Goal: Contribute content: Add original content to the website for others to see

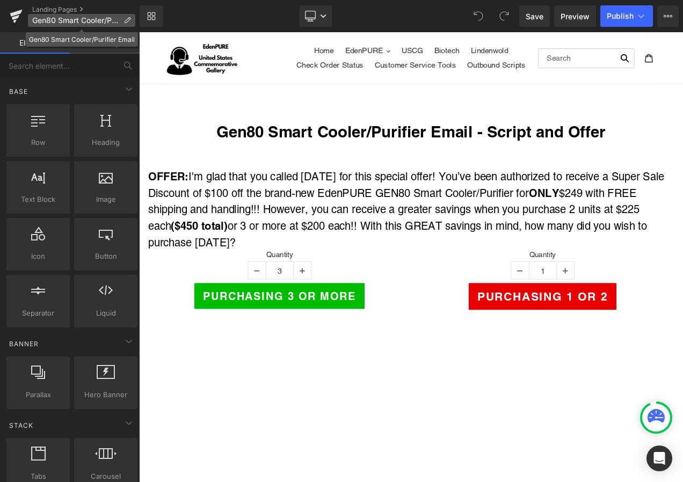
click at [130, 17] on icon at bounding box center [128, 21] width 8 height 8
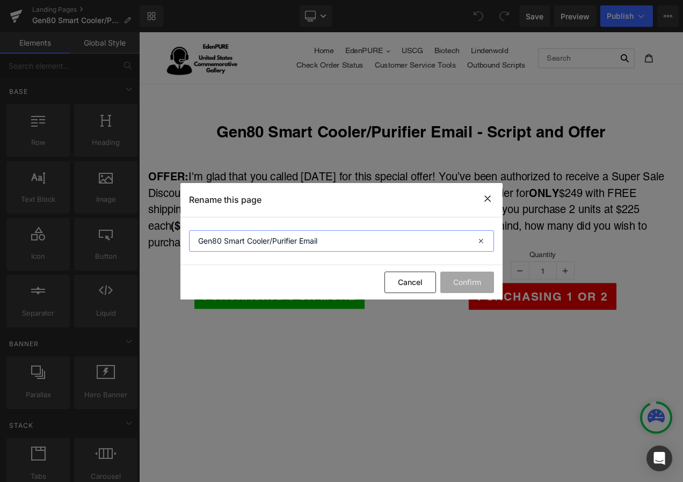
click at [303, 242] on input "Gen80 Smart Cooler/Purifier Email" at bounding box center [341, 240] width 305 height 21
type input "Gen80 Smart Cooler/Purifier Liquidation Email"
click at [486, 287] on button "Confirm" at bounding box center [467, 282] width 54 height 21
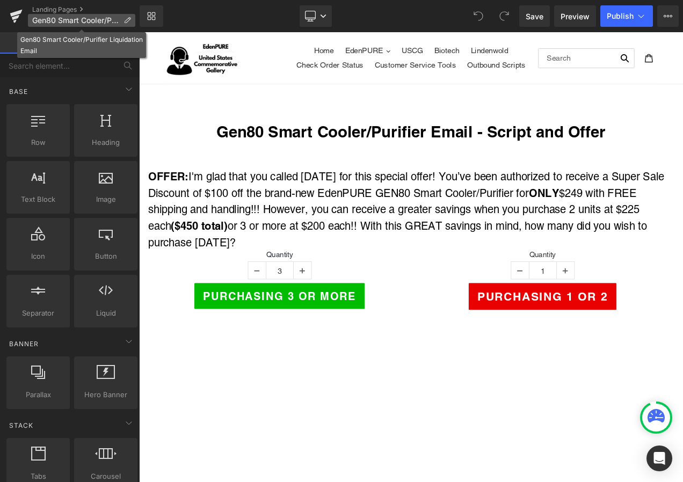
click at [131, 18] on p "Gen80 Smart Cooler/Purifier Liquidation Email" at bounding box center [81, 20] width 107 height 13
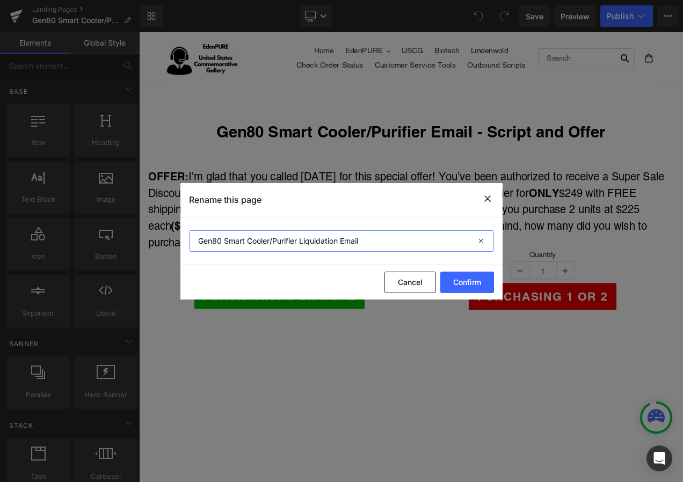
drag, startPoint x: 301, startPoint y: 243, endPoint x: 338, endPoint y: 242, distance: 37.1
click at [0, 0] on input "Gen80 Smart Cooler/Purifier Liquidation Email" at bounding box center [0, 0] width 0 height 0
click at [0, 0] on button "Cancel" at bounding box center [0, 0] width 0 height 0
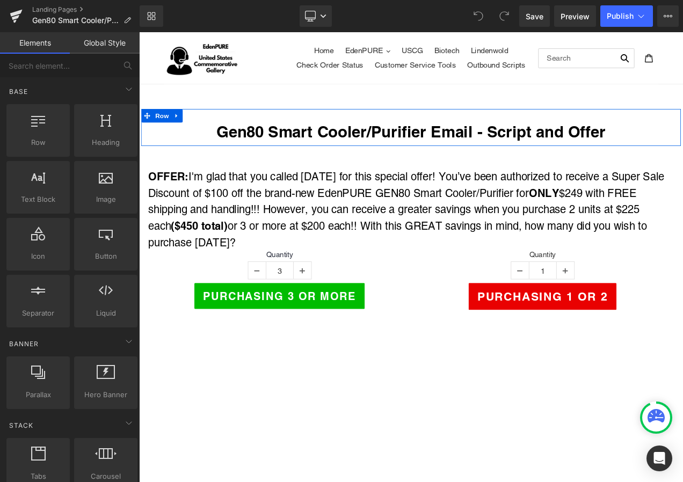
click at [529, 139] on div "Gen80 Smart Cooler/Purifier Email - Script and Offer Heading Row" at bounding box center [464, 146] width 645 height 44
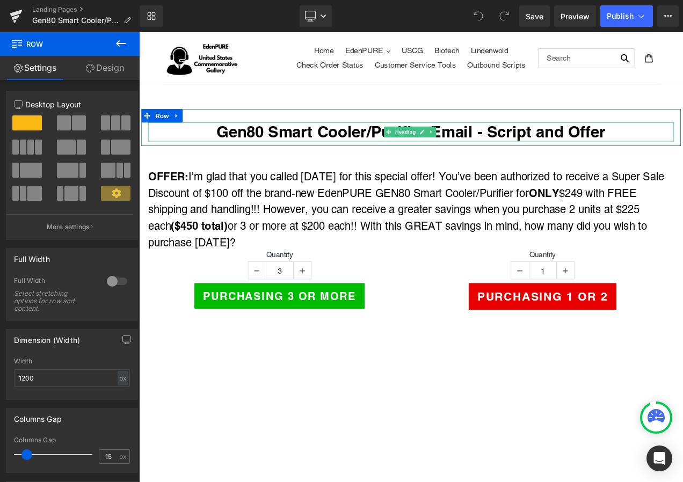
click at [527, 157] on h1 "Gen80 Smart Cooler/Purifier Email - Script and Offer" at bounding box center [464, 151] width 628 height 23
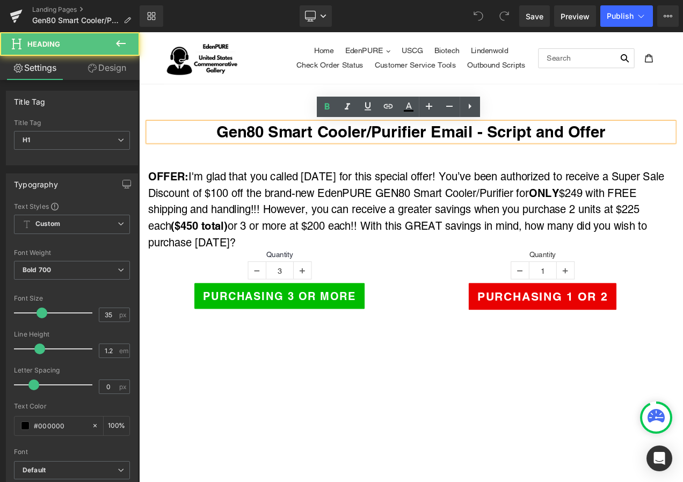
click at [488, 153] on h1 "Gen80 Smart Cooler/Purifier Email - Script and Offer" at bounding box center [464, 151] width 628 height 23
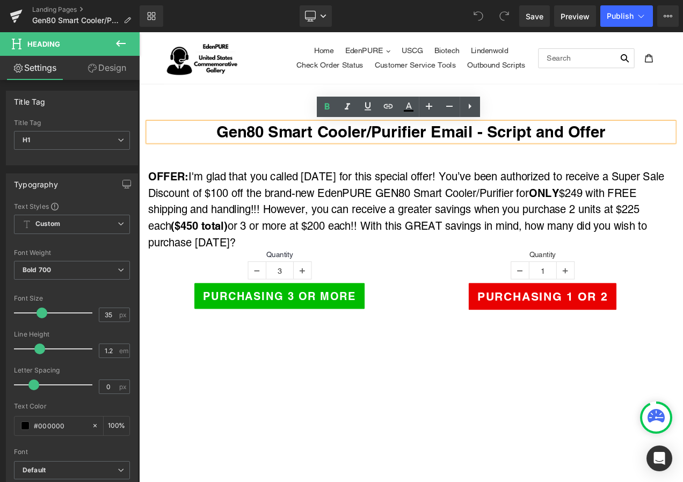
paste div
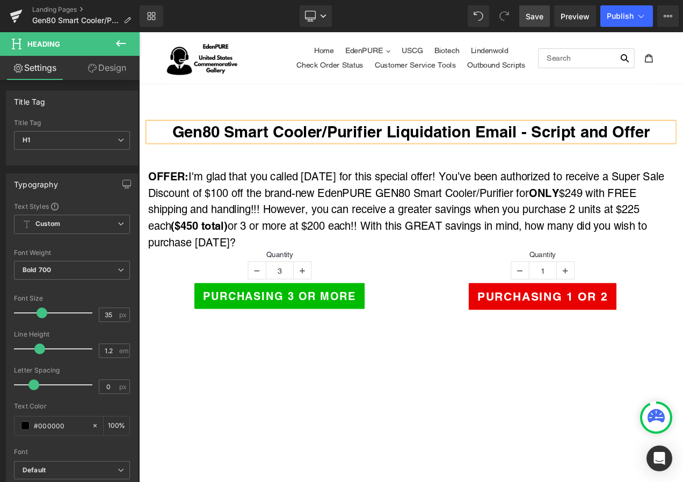
click at [532, 19] on span "Save" at bounding box center [535, 16] width 18 height 11
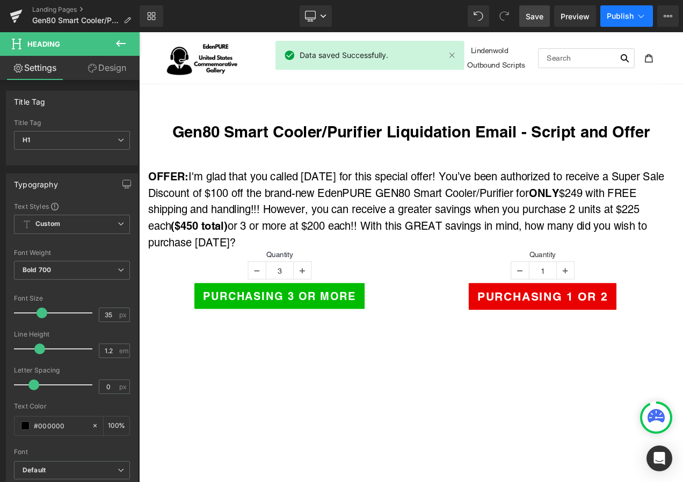
click at [638, 16] on icon at bounding box center [641, 16] width 11 height 11
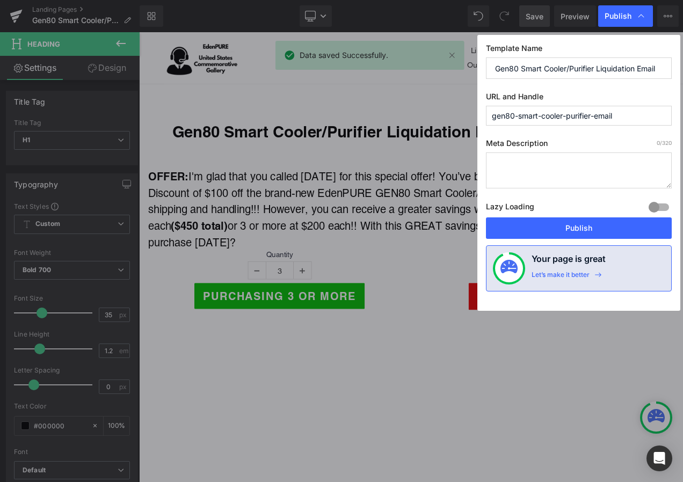
drag, startPoint x: 512, startPoint y: 67, endPoint x: 431, endPoint y: 57, distance: 81.1
click at [431, 57] on div "Publish Template Name Gen80 Smart Cooler/Purifier Liquidation Email URL and Han…" at bounding box center [341, 241] width 683 height 482
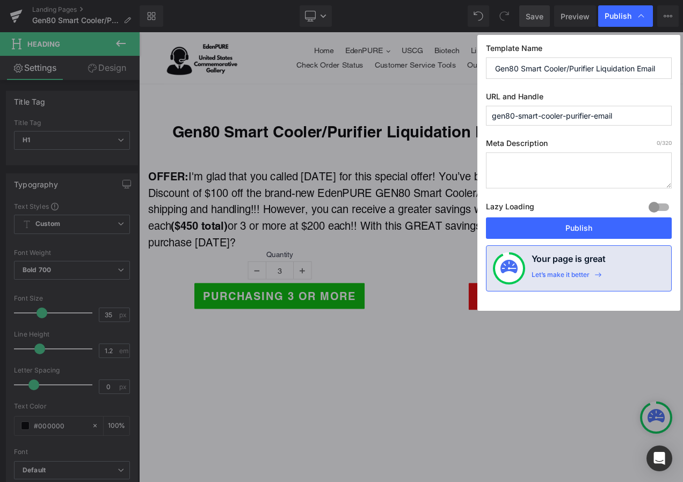
drag, startPoint x: 626, startPoint y: 118, endPoint x: 414, endPoint y: 107, distance: 212.9
click at [414, 107] on div "Publish Template Name Gen80 Smart Cooler/Purifier Liquidation Email URL and Han…" at bounding box center [341, 241] width 683 height 482
paste input "Gen80 Smart Cooler/Purifier Liquidation E"
type input "gen80-smart-coolerpurifier-liquidation-email"
click at [582, 227] on button "Publish" at bounding box center [579, 228] width 186 height 21
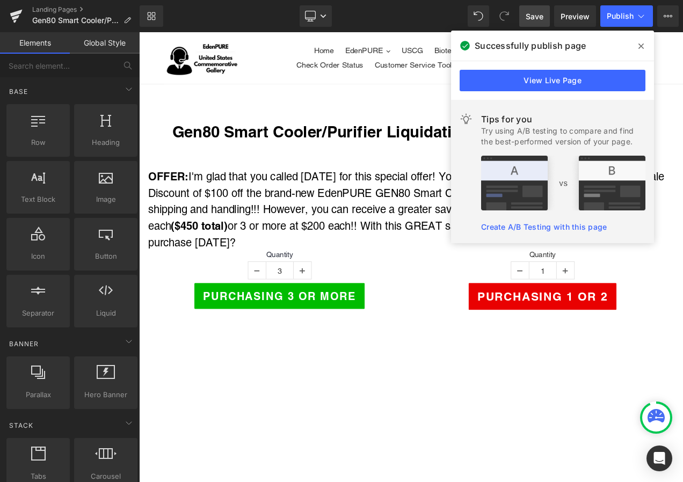
click at [646, 45] on span at bounding box center [641, 46] width 17 height 17
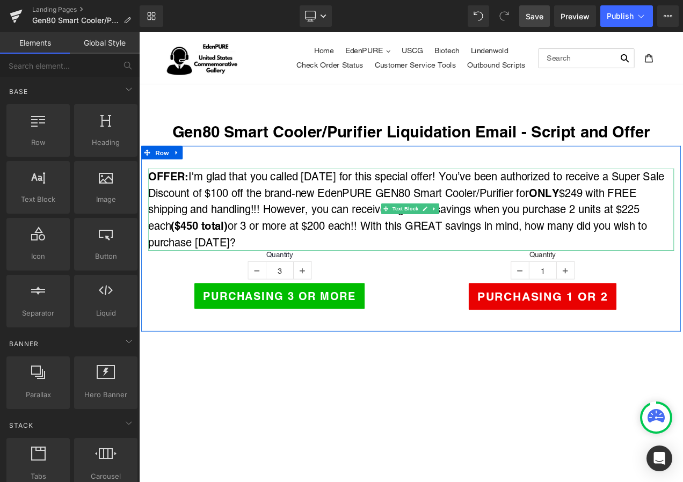
click at [639, 201] on span "I'm glad that you called [DATE] for this special offer! You’ve been authorized …" at bounding box center [458, 244] width 617 height 93
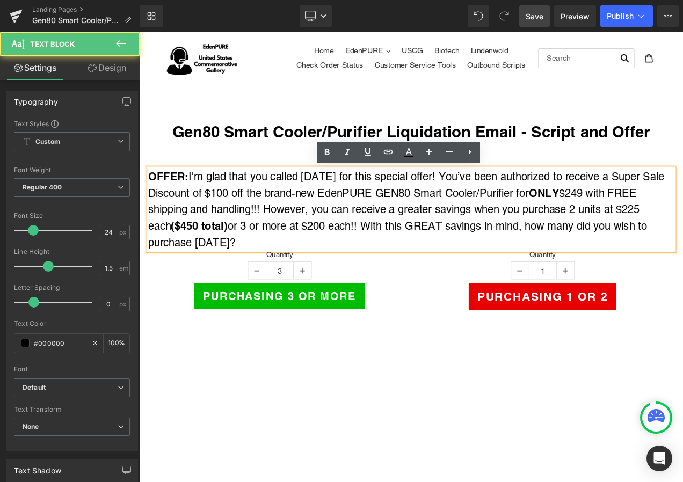
click at [683, 203] on span "I'm glad that you called [DATE] for this special offer! You’ve been authorized …" at bounding box center [458, 244] width 617 height 93
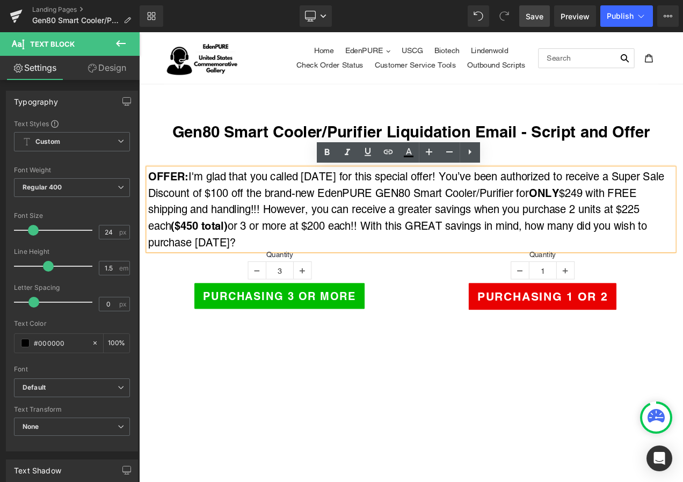
click at [679, 202] on span "I'm glad that you called [DATE] for this special offer! You’ve been authorized …" at bounding box center [458, 244] width 617 height 93
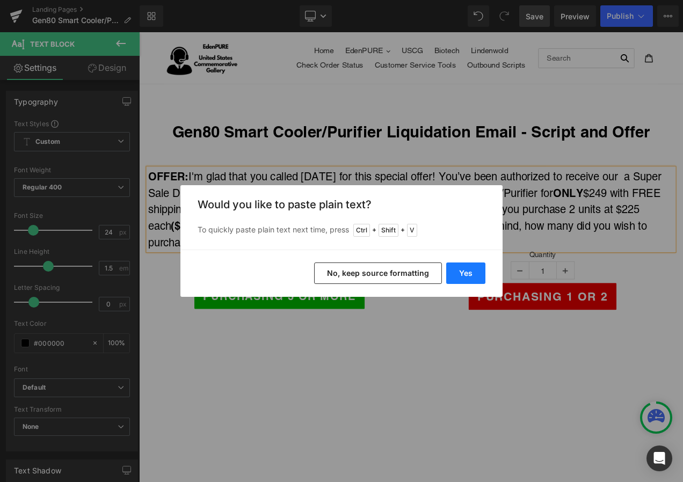
click at [467, 270] on button "Yes" at bounding box center [465, 273] width 39 height 21
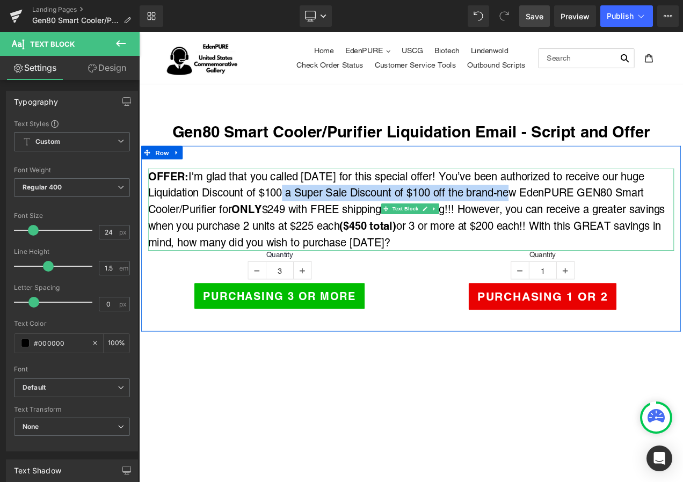
drag, startPoint x: 313, startPoint y: 224, endPoint x: 589, endPoint y: 224, distance: 276.1
click at [589, 224] on span "I'm glad that you called [DATE] for this special offer! You’ve been authorized …" at bounding box center [459, 244] width 618 height 93
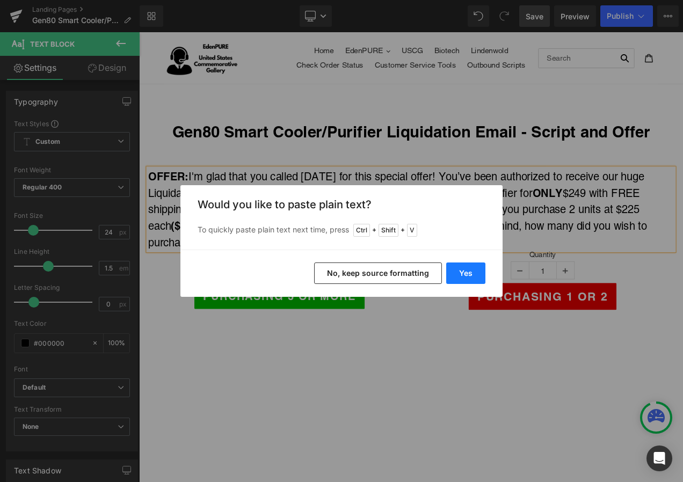
click at [464, 274] on button "Yes" at bounding box center [465, 273] width 39 height 21
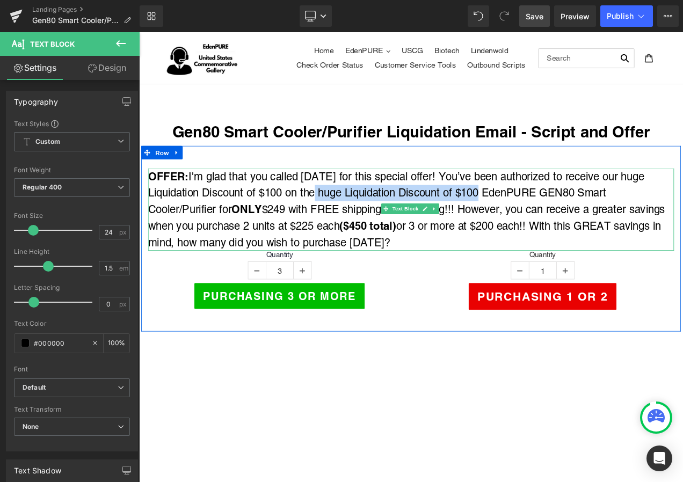
drag, startPoint x: 356, startPoint y: 224, endPoint x: 552, endPoint y: 224, distance: 196.0
click at [552, 224] on span "I'm glad that you called [DATE] for this special offer! You’ve been authorized …" at bounding box center [459, 244] width 618 height 93
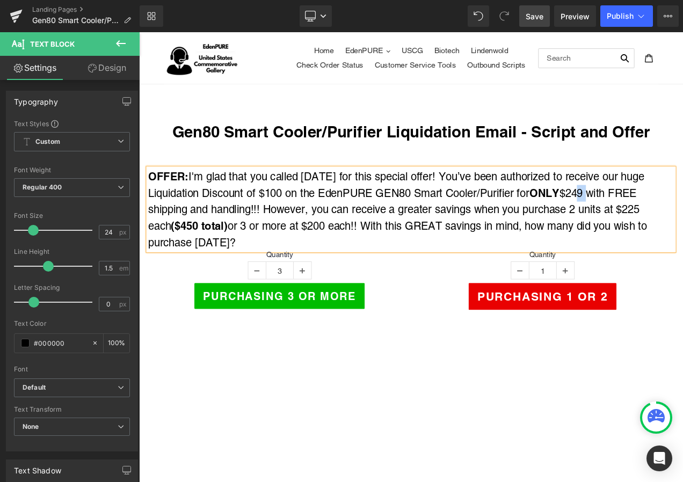
drag, startPoint x: 664, startPoint y: 222, endPoint x: 675, endPoint y: 225, distance: 11.7
click at [675, 225] on span "I'm glad that you called [DATE] for this special offer! You’ve been authorized …" at bounding box center [448, 244] width 596 height 93
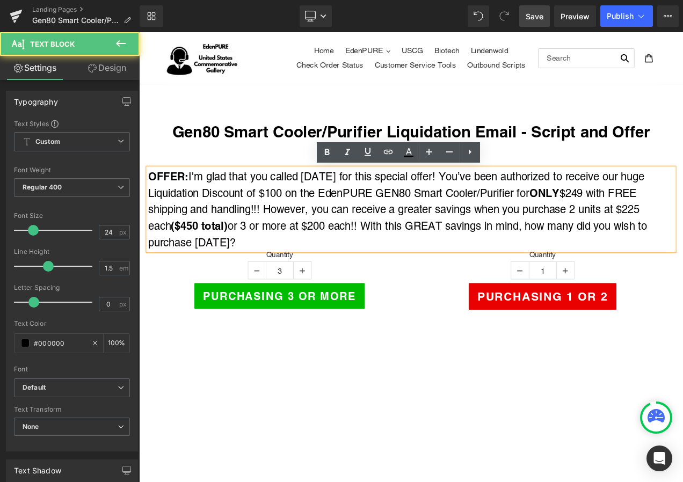
click at [656, 222] on span "I'm glad that you called [DATE] for this special offer! You’ve been authorized …" at bounding box center [448, 244] width 596 height 93
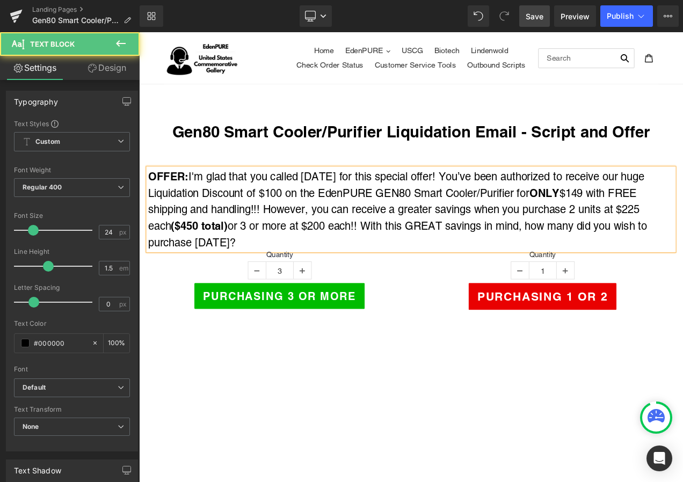
click at [683, 248] on span "I'm glad that you called [DATE] for this special offer! You’ve been authorized …" at bounding box center [448, 244] width 596 height 93
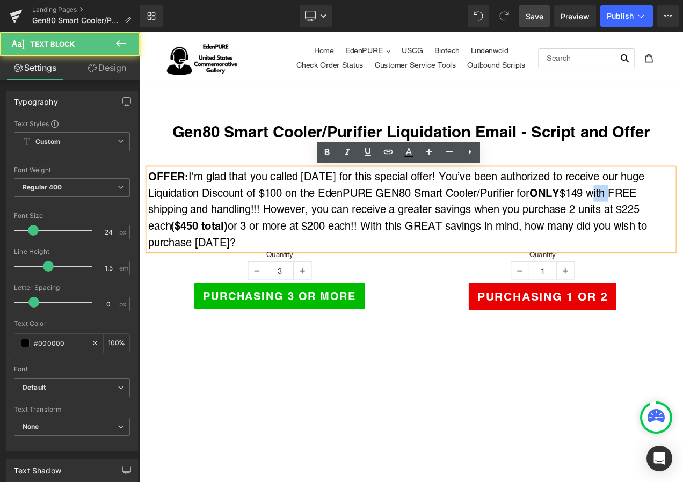
drag, startPoint x: 680, startPoint y: 224, endPoint x: 702, endPoint y: 226, distance: 21.6
click at [683, 226] on span "I'm glad that you called [DATE] for this special offer! You’ve been authorized …" at bounding box center [448, 244] width 596 height 93
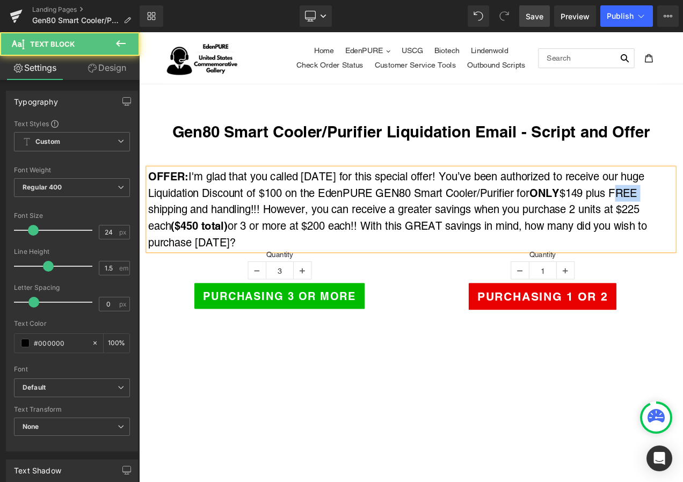
drag, startPoint x: 712, startPoint y: 221, endPoint x: 744, endPoint y: 227, distance: 32.9
click at [683, 227] on div "OFFER: I'm glad that you called [DATE] for this special offer! You’ve been auth…" at bounding box center [464, 244] width 628 height 98
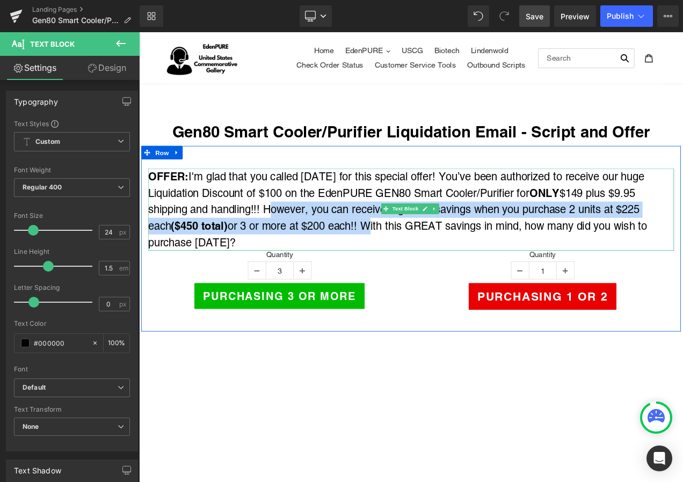
drag, startPoint x: 288, startPoint y: 241, endPoint x: 378, endPoint y: 265, distance: 93.6
click at [378, 265] on span "I'm glad that you called [DATE] for this special offer! You’ve been authorized …" at bounding box center [448, 244] width 596 height 93
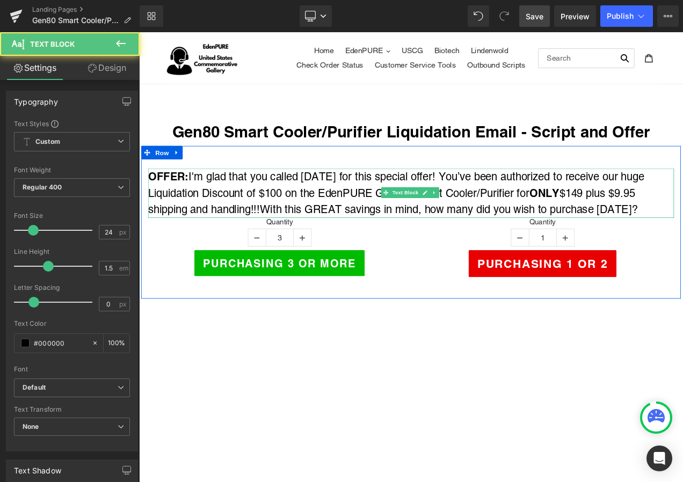
click at [286, 242] on span "I'm glad that you called [DATE] for this special offer! You’ve been authorized …" at bounding box center [446, 225] width 593 height 54
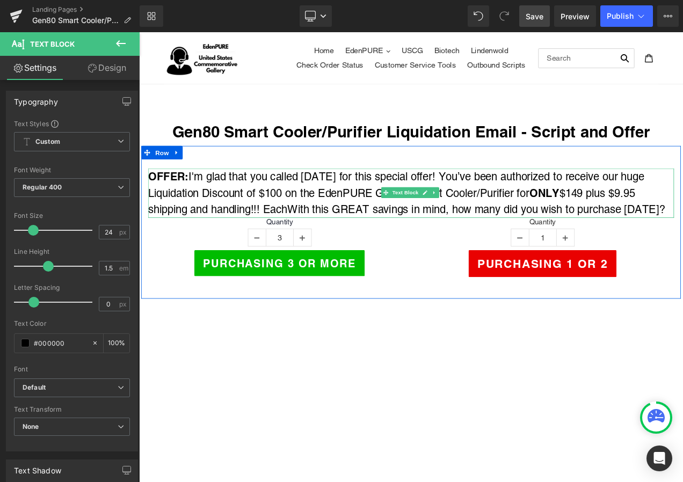
click at [318, 243] on span "I'm glad that you called [DATE] for this special offer! You’ve been authorized …" at bounding box center [459, 225] width 618 height 54
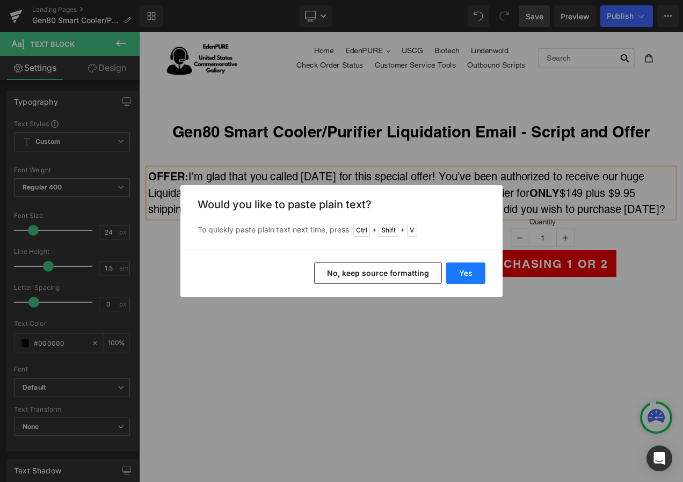
click at [469, 280] on button "Yes" at bounding box center [465, 273] width 39 height 21
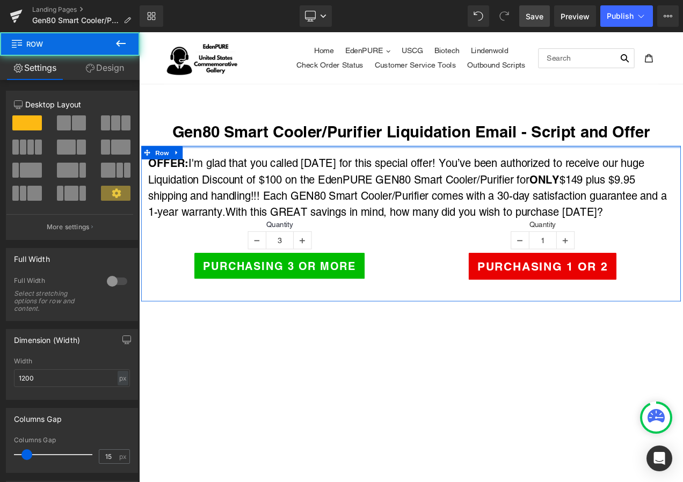
drag, startPoint x: 359, startPoint y: 158, endPoint x: 359, endPoint y: 152, distance: 5.9
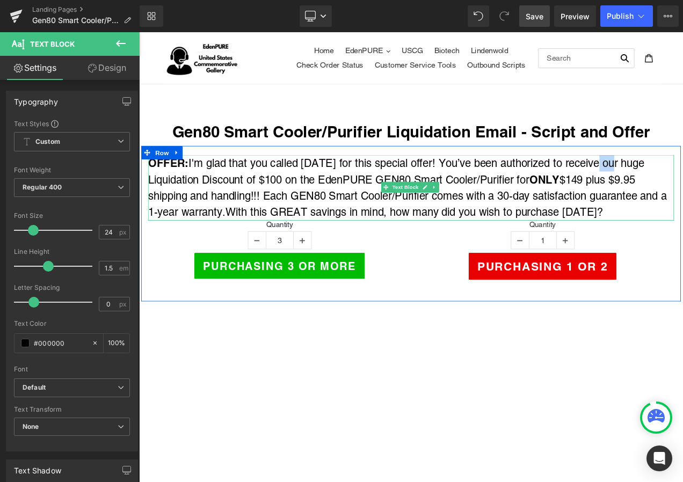
drag, startPoint x: 687, startPoint y: 186, endPoint x: 704, endPoint y: 187, distance: 16.7
click at [683, 187] on span "I'm glad that you called [DATE] for this special offer! You’ve been authorized …" at bounding box center [460, 218] width 620 height 73
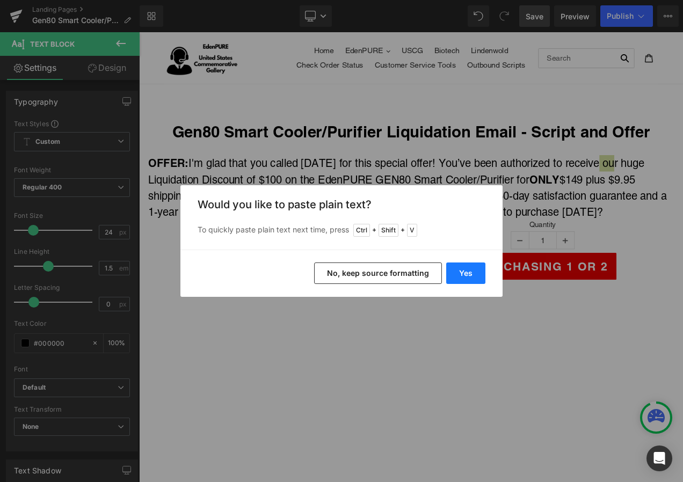
drag, startPoint x: 468, startPoint y: 273, endPoint x: 393, endPoint y: 286, distance: 76.4
click at [468, 273] on button "Yes" at bounding box center [465, 273] width 39 height 21
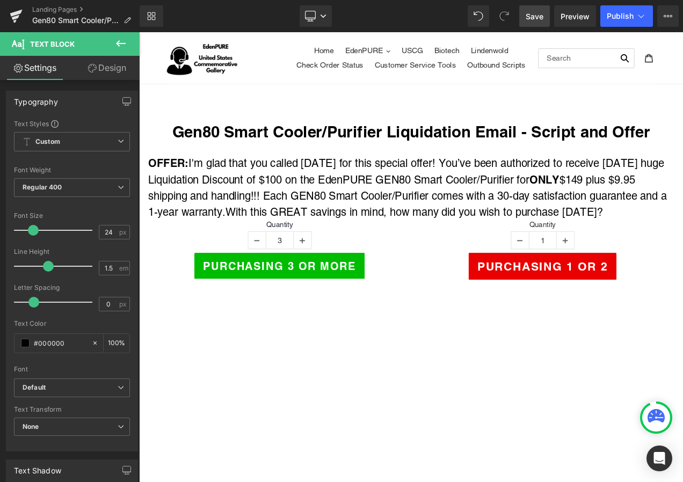
click at [533, 20] on span "Save" at bounding box center [535, 16] width 18 height 11
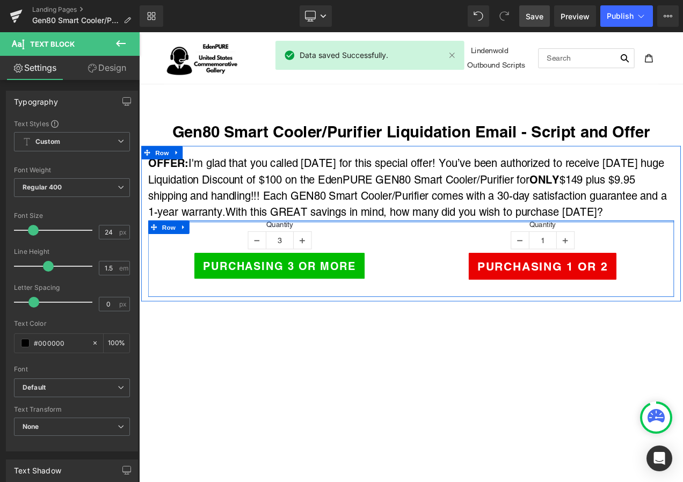
click at [305, 258] on div at bounding box center [464, 258] width 628 height 3
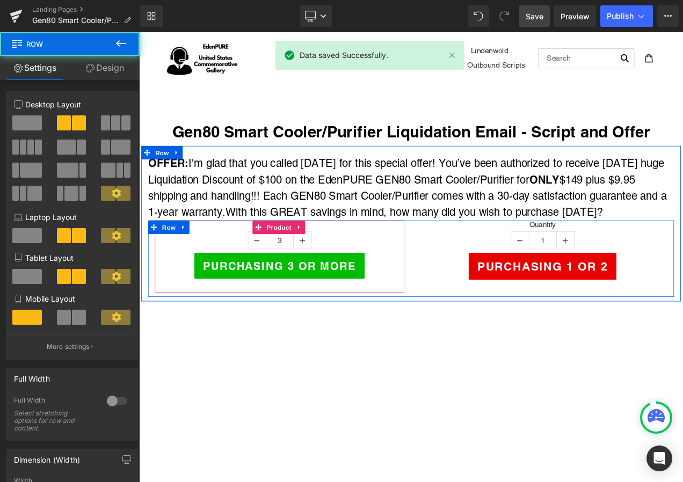
click at [301, 264] on span "Product" at bounding box center [306, 265] width 35 height 16
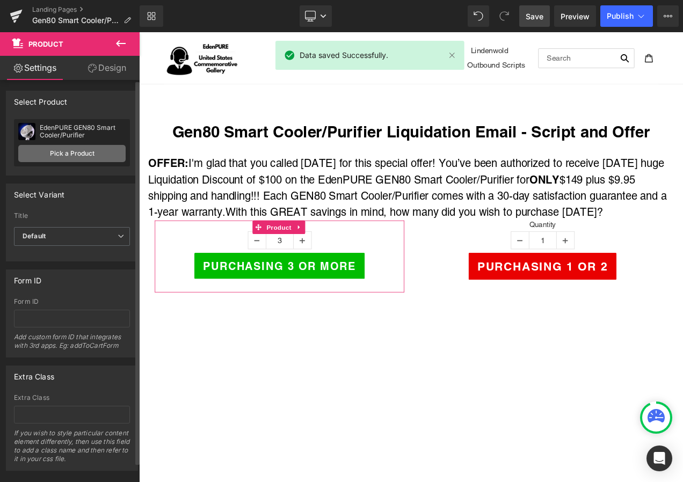
click at [73, 148] on link "Pick a Product" at bounding box center [71, 153] width 107 height 17
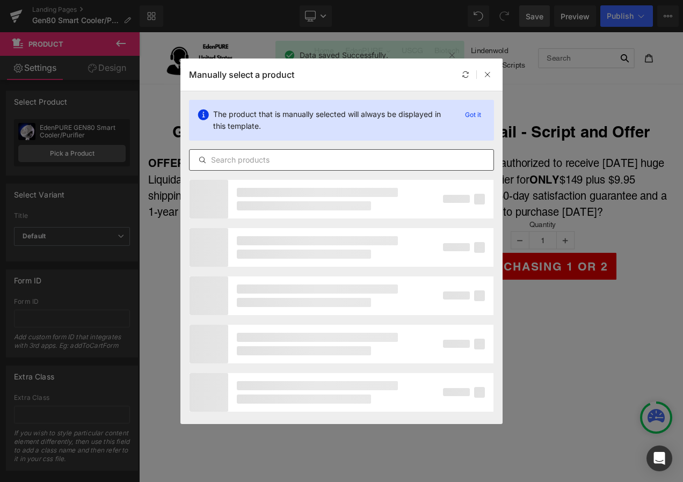
click at [272, 158] on input "text" at bounding box center [342, 160] width 304 height 13
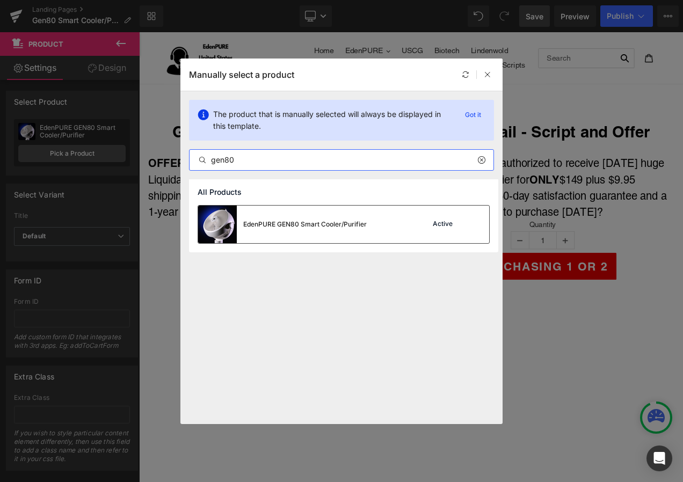
type input "gen80"
click at [274, 222] on div "EdenPURE GEN80 Smart Cooler/Purifier" at bounding box center [305, 225] width 124 height 10
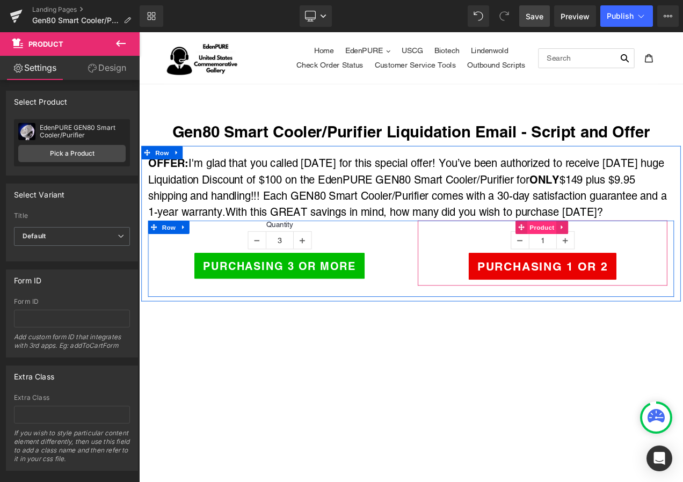
click at [624, 266] on span "Product" at bounding box center [620, 265] width 35 height 16
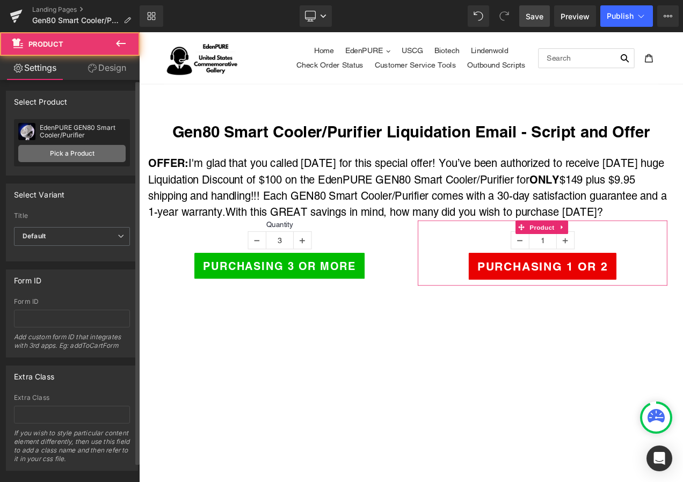
click at [80, 150] on link "Pick a Product" at bounding box center [71, 153] width 107 height 17
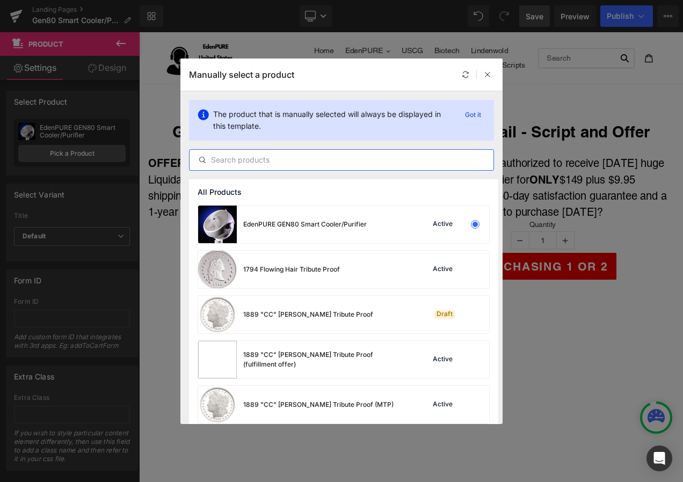
click at [305, 162] on input "text" at bounding box center [342, 160] width 304 height 13
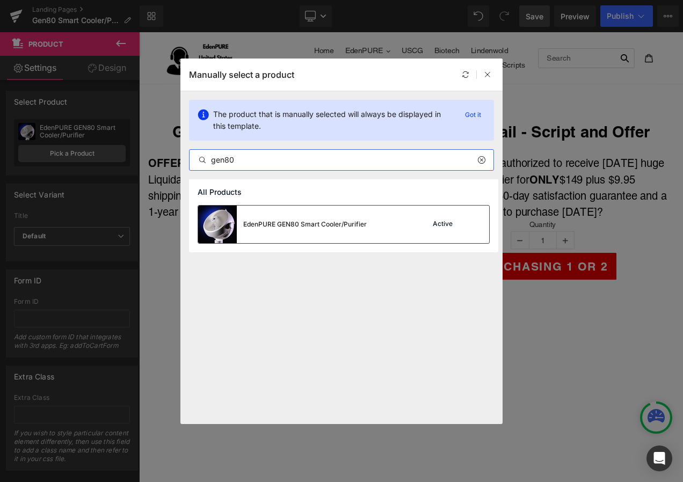
type input "gen80"
click at [298, 229] on div "EdenPURE GEN80 Smart Cooler/Purifier" at bounding box center [305, 225] width 124 height 10
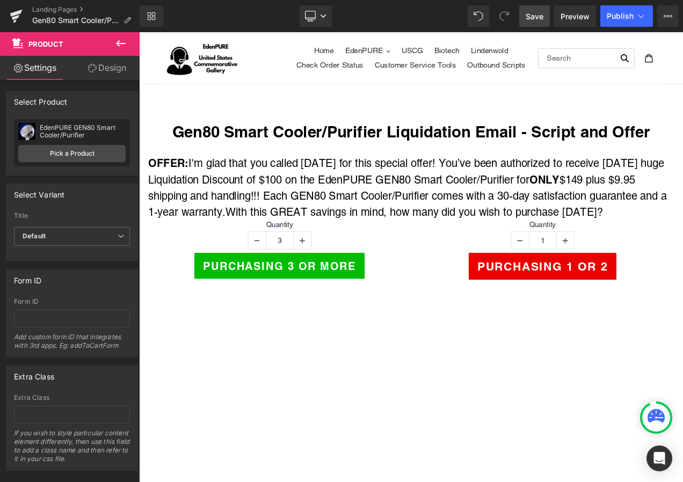
click at [539, 8] on link "Save" at bounding box center [534, 15] width 31 height 21
click at [529, 13] on span "Save" at bounding box center [535, 16] width 18 height 11
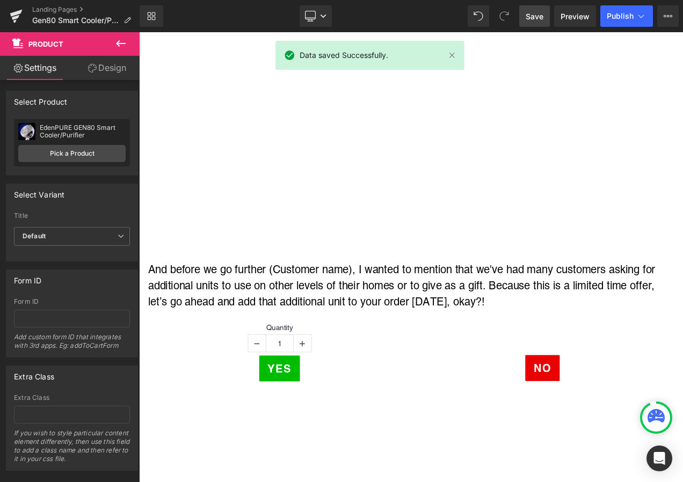
scroll to position [430, 0]
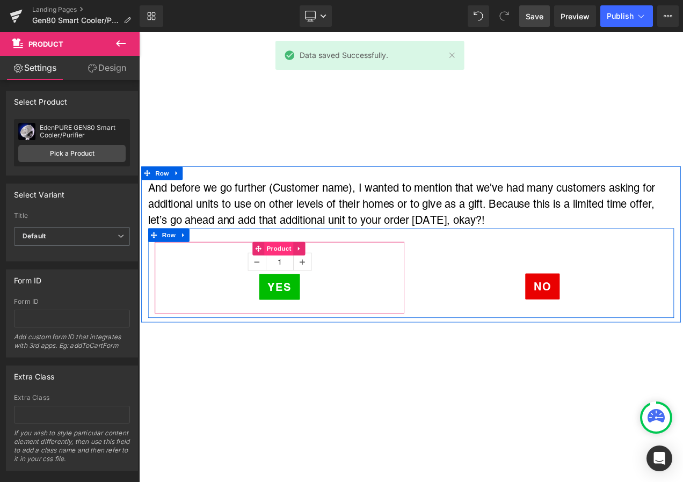
click at [309, 290] on span "Product" at bounding box center [306, 291] width 35 height 16
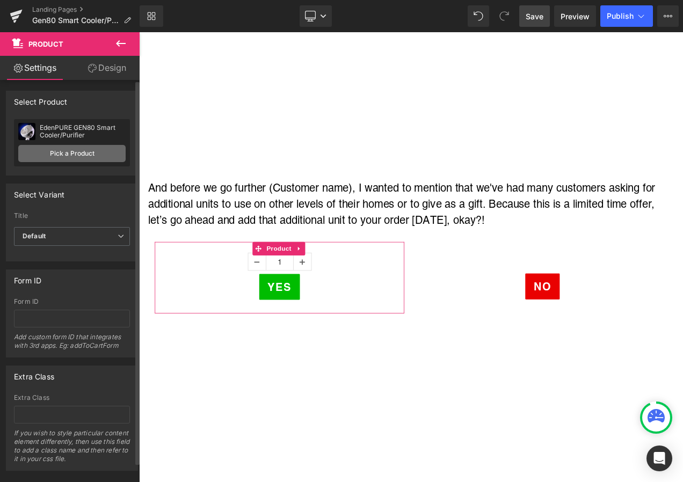
click at [69, 157] on link "Pick a Product" at bounding box center [71, 153] width 107 height 17
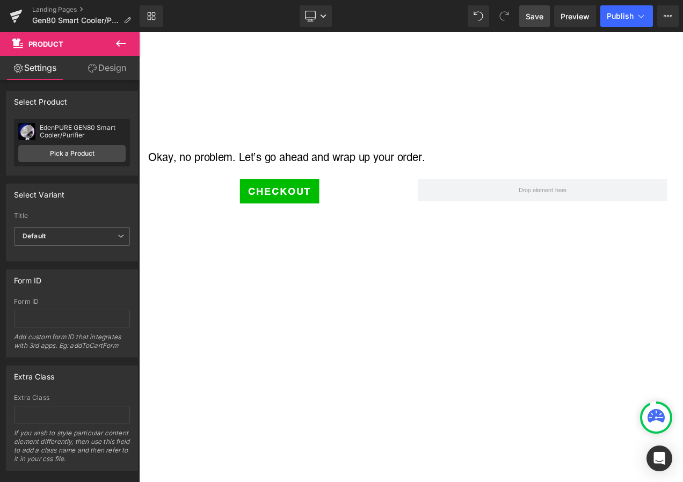
scroll to position [967, 0]
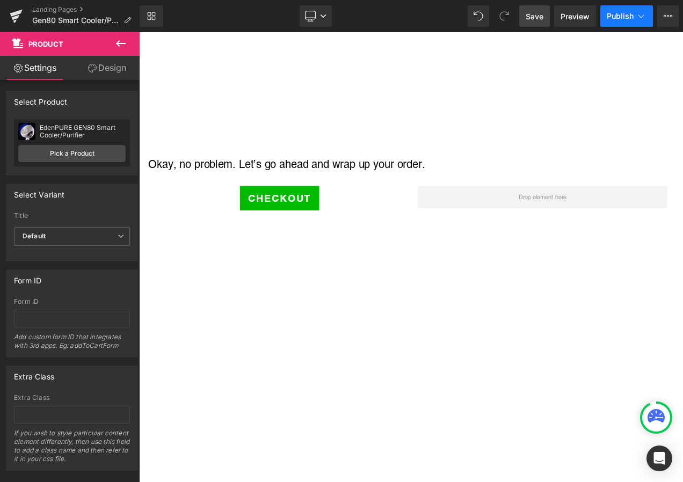
click at [637, 20] on icon at bounding box center [641, 16] width 11 height 11
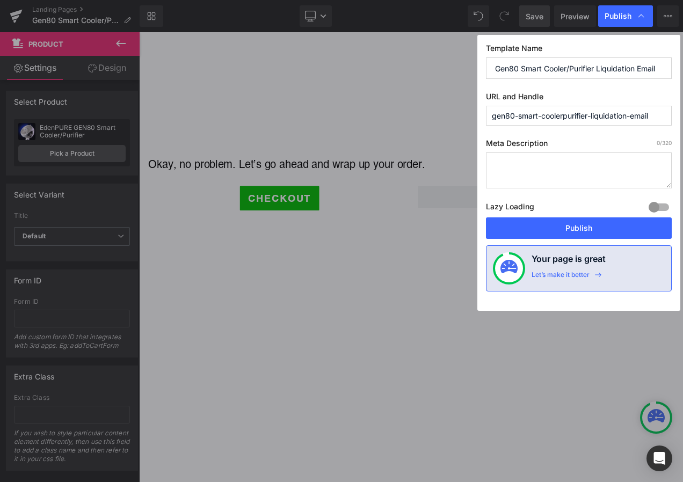
drag, startPoint x: 656, startPoint y: 117, endPoint x: 409, endPoint y: 120, distance: 247.1
click at [409, 120] on div "Publish Template Name Gen80 Smart Cooler/Purifier Liquidation Email URL and Han…" at bounding box center [341, 241] width 683 height 482
click at [592, 223] on button "Publish" at bounding box center [579, 228] width 186 height 21
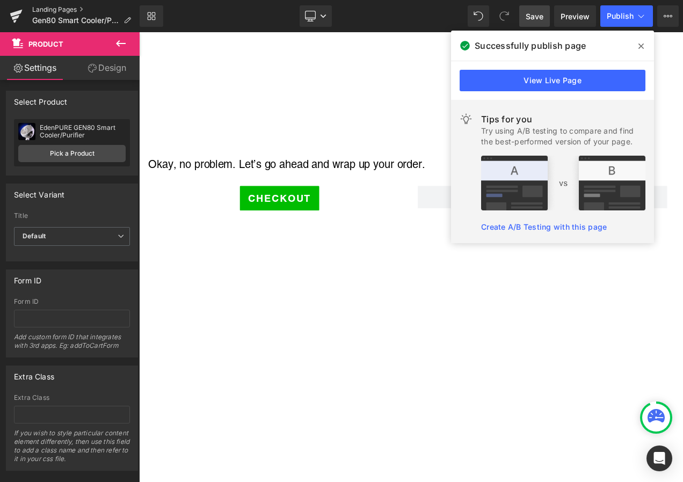
click at [56, 9] on link "Landing Pages" at bounding box center [85, 9] width 107 height 9
